Goal: Transaction & Acquisition: Purchase product/service

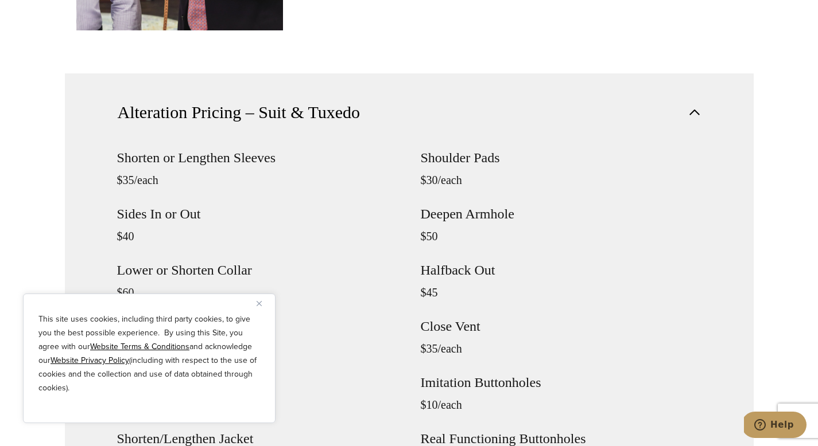
scroll to position [978, 0]
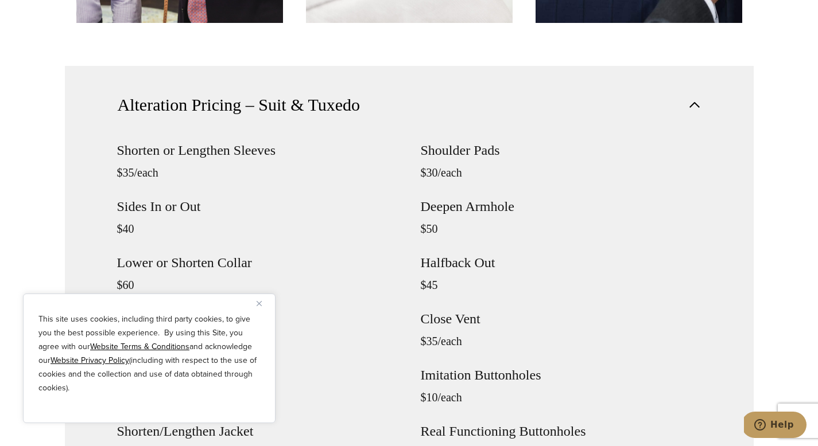
click at [257, 305] on img "Close" at bounding box center [258, 303] width 5 height 5
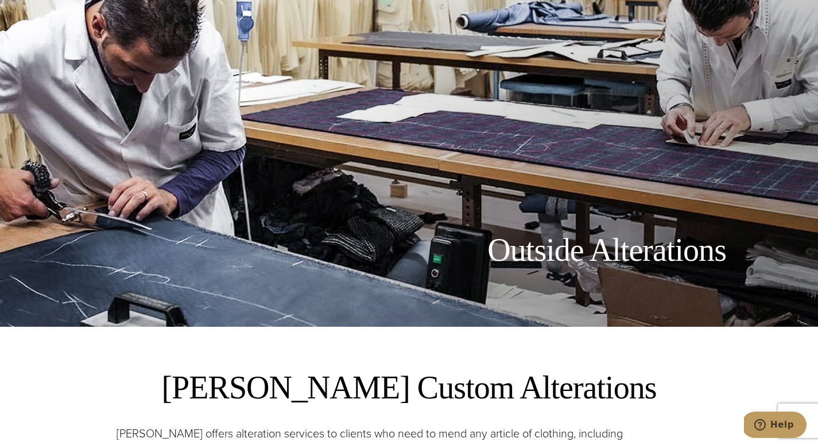
scroll to position [0, 0]
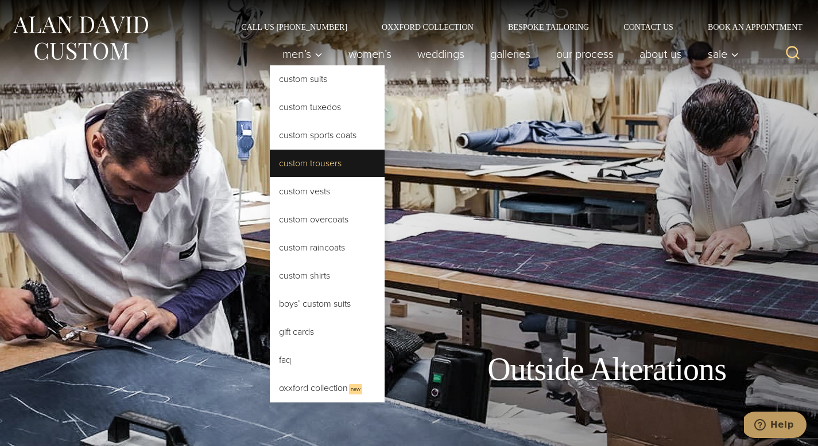
click at [290, 167] on link "Custom Trousers" at bounding box center [327, 164] width 115 height 28
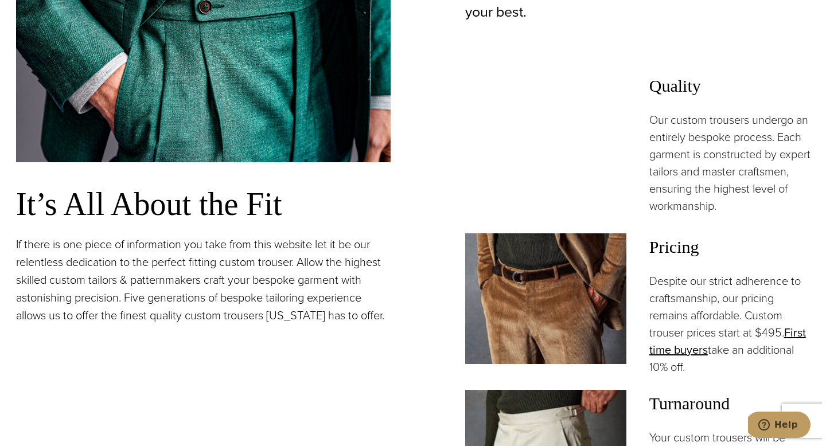
scroll to position [670, 0]
